Goal: Task Accomplishment & Management: Complete application form

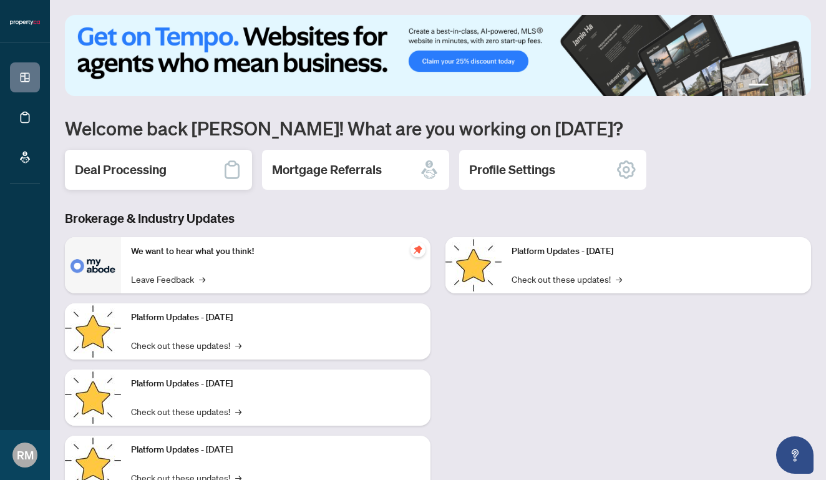
click at [135, 167] on h2 "Deal Processing" at bounding box center [121, 169] width 92 height 17
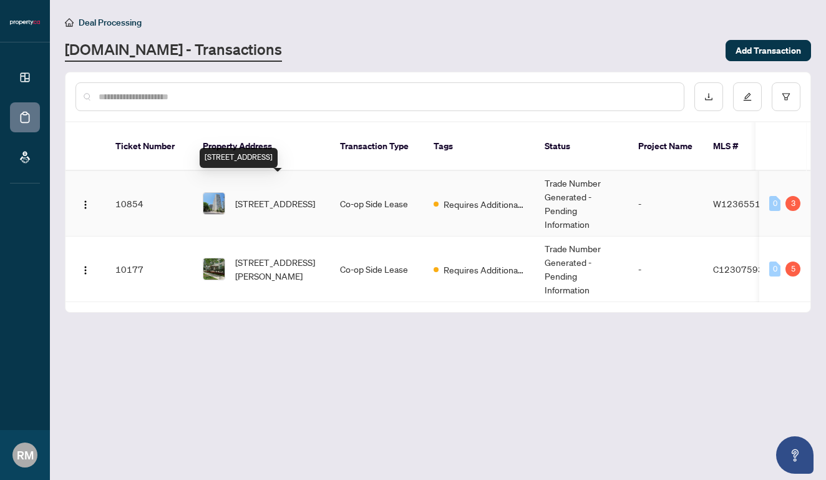
click at [276, 196] on span "[STREET_ADDRESS]" at bounding box center [275, 203] width 80 height 14
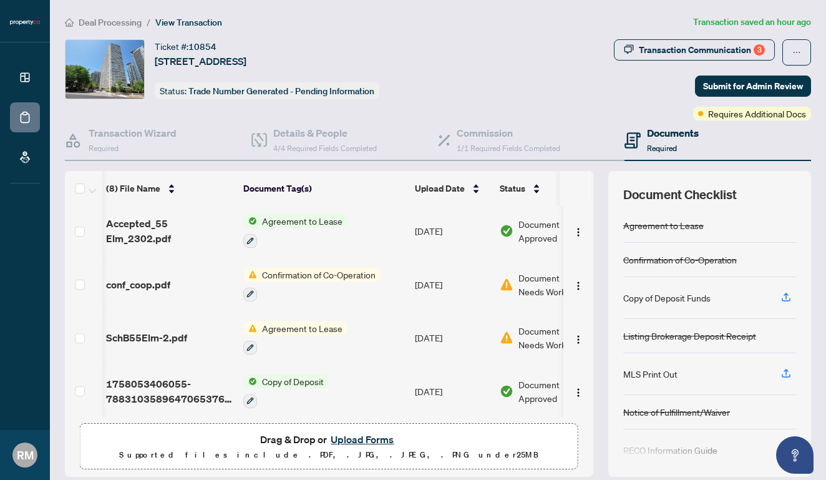
scroll to position [216, 1]
click at [163, 334] on span "SchB55Elm-2.pdf" at bounding box center [146, 336] width 81 height 15
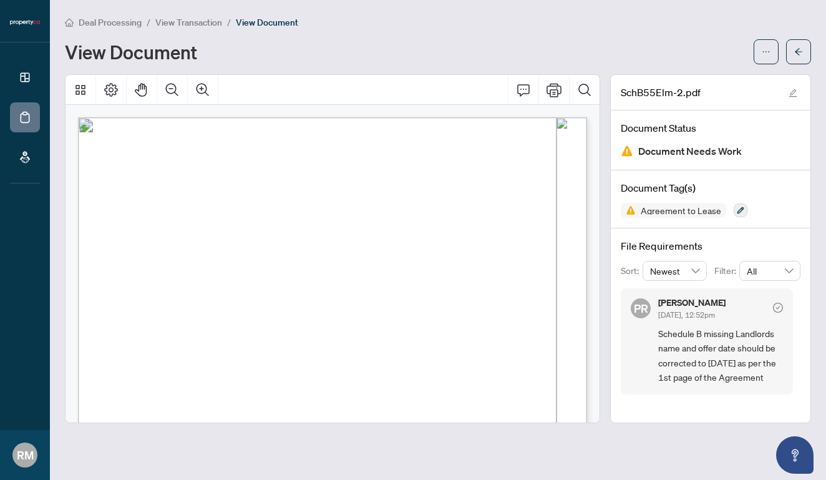
click at [396, 230] on span "Page 1" at bounding box center [620, 444] width 1101 height 639
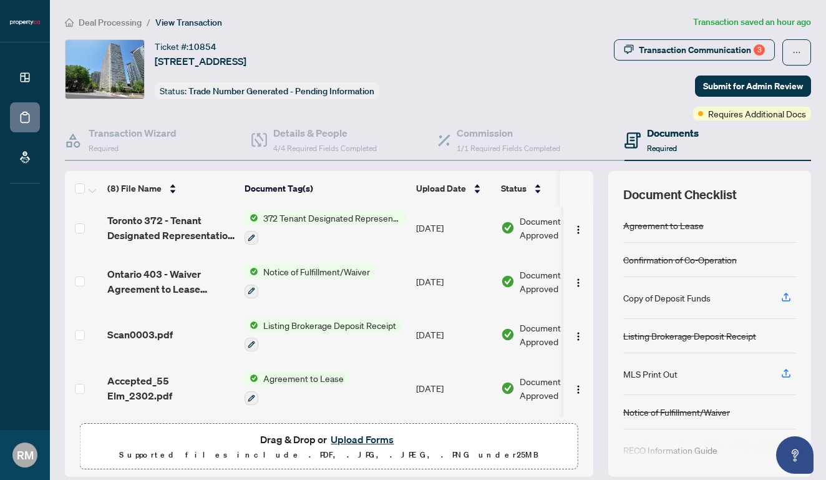
scroll to position [68, 0]
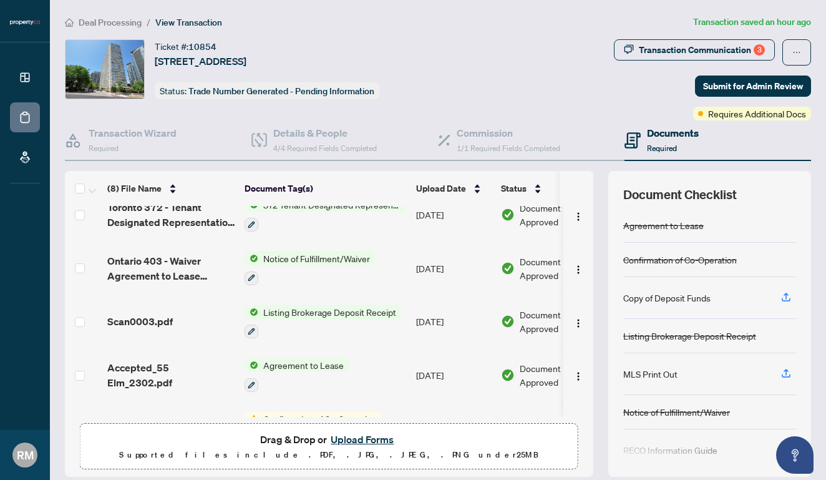
click at [369, 439] on button "Upload Forms" at bounding box center [362, 439] width 70 height 16
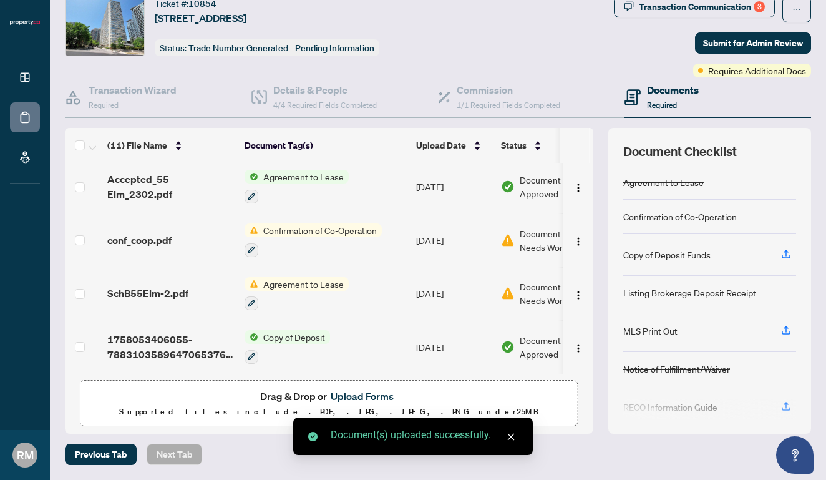
scroll to position [42, 0]
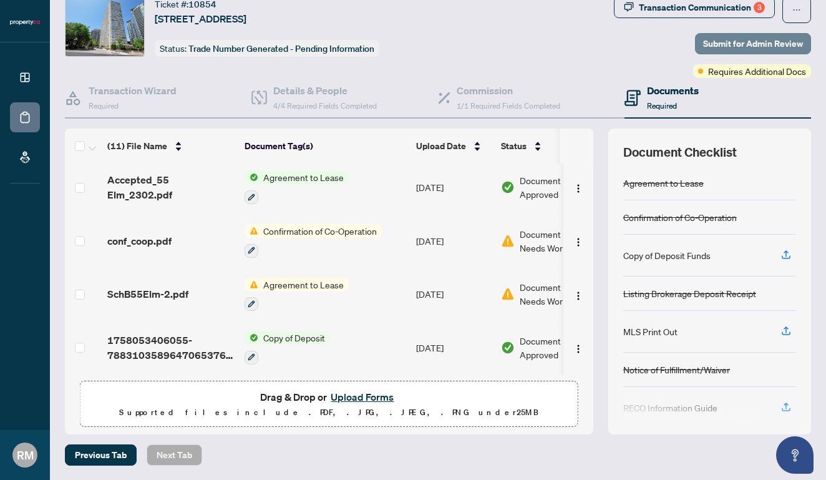
click at [747, 43] on span "Submit for Admin Review" at bounding box center [753, 44] width 100 height 20
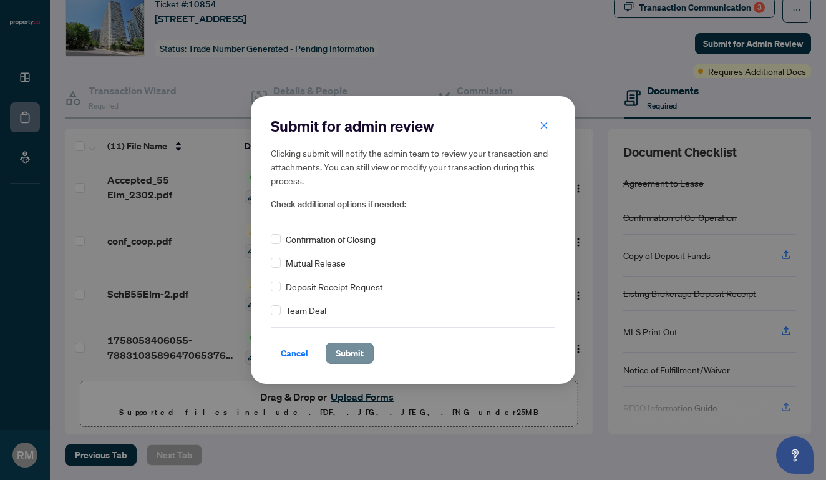
click at [337, 353] on span "Submit" at bounding box center [350, 353] width 28 height 20
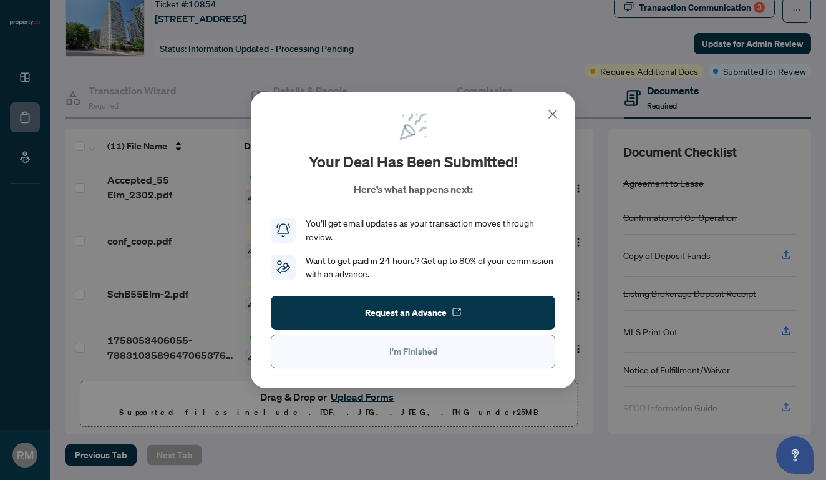
click at [394, 351] on span "I'm Finished" at bounding box center [413, 351] width 48 height 20
